Goal: Find specific page/section

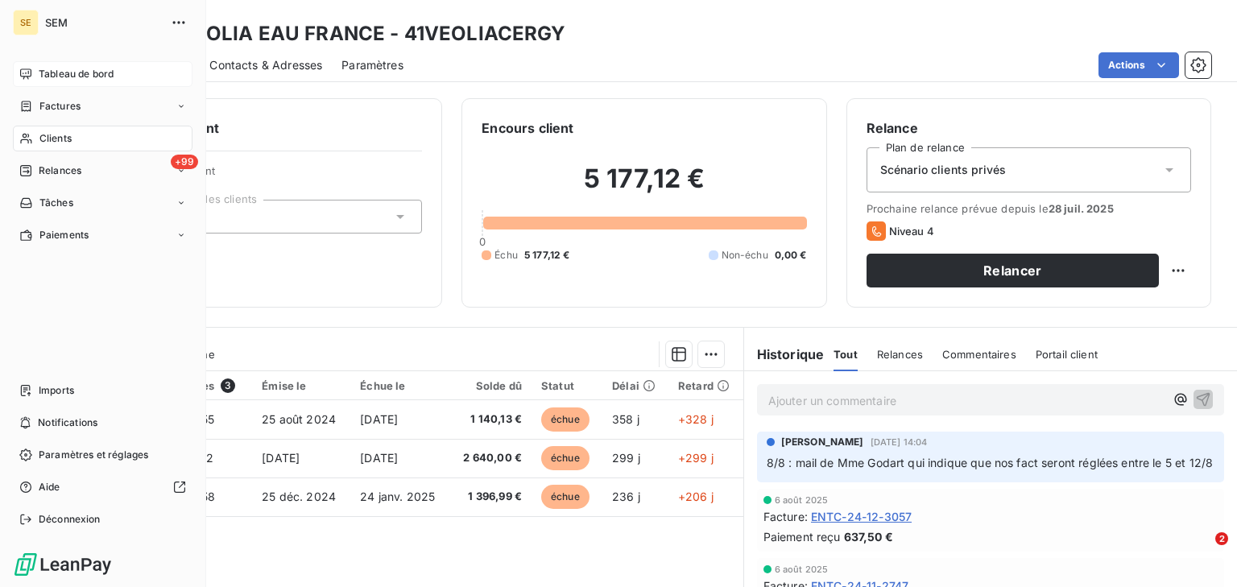
click at [35, 61] on div "Tableau de bord" at bounding box center [103, 74] width 180 height 26
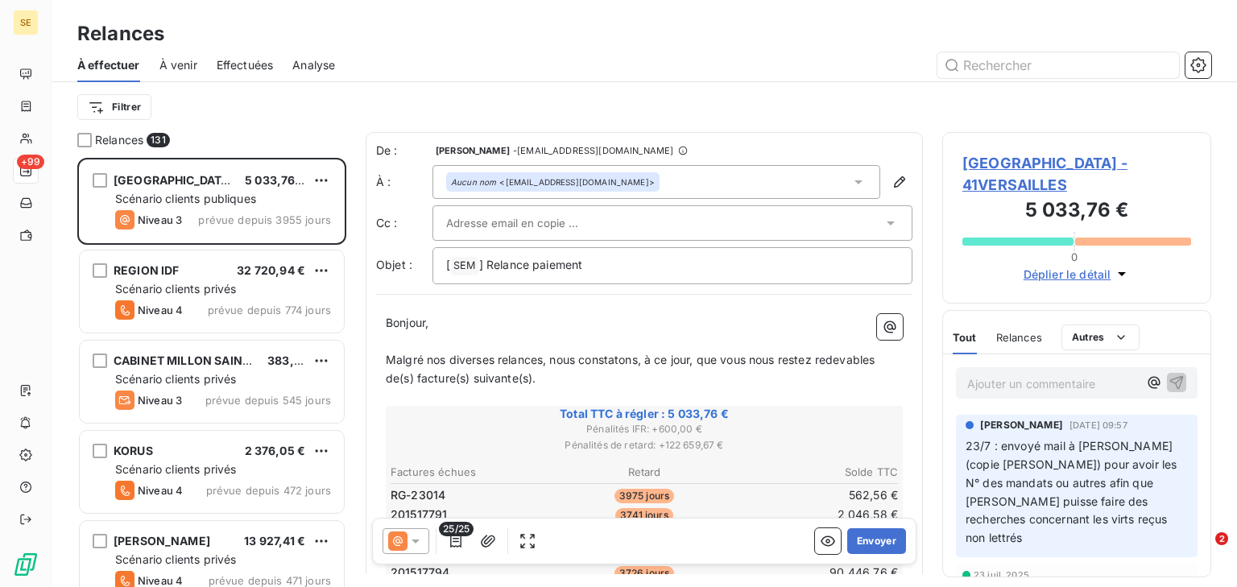
scroll to position [419, 258]
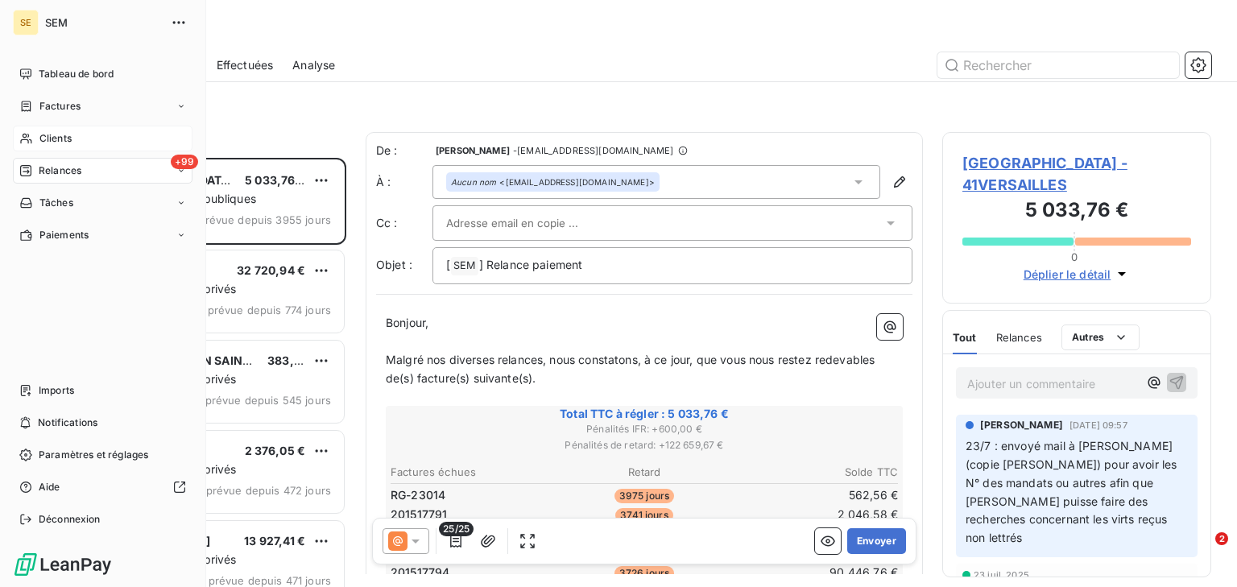
click at [72, 134] on div "Clients" at bounding box center [103, 139] width 180 height 26
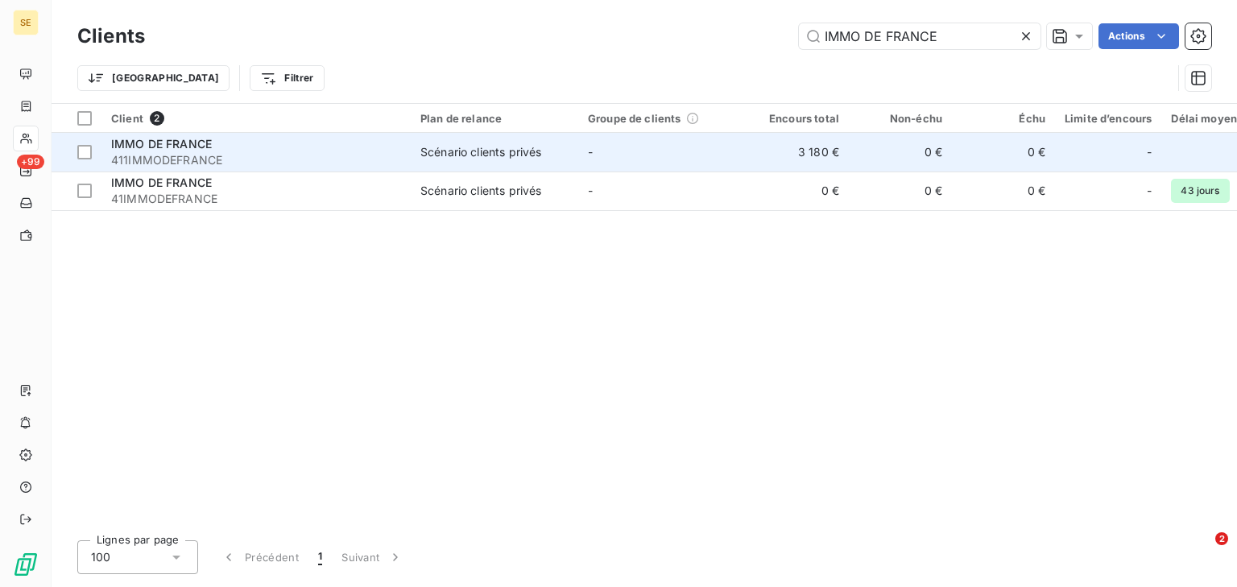
type input "IMMO DE FRANCE"
click at [301, 142] on div "IMMO DE FRANCE" at bounding box center [256, 144] width 290 height 16
